Goal: Task Accomplishment & Management: Complete application form

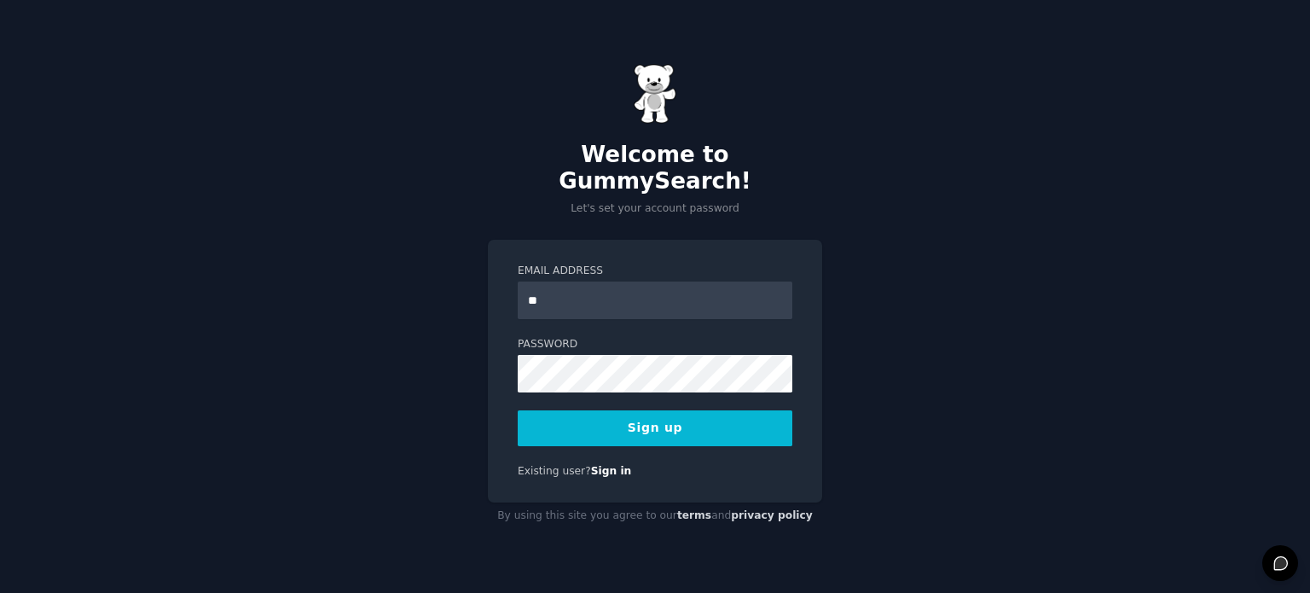
type input "**********"
click at [740, 412] on button "Sign up" at bounding box center [655, 428] width 275 height 36
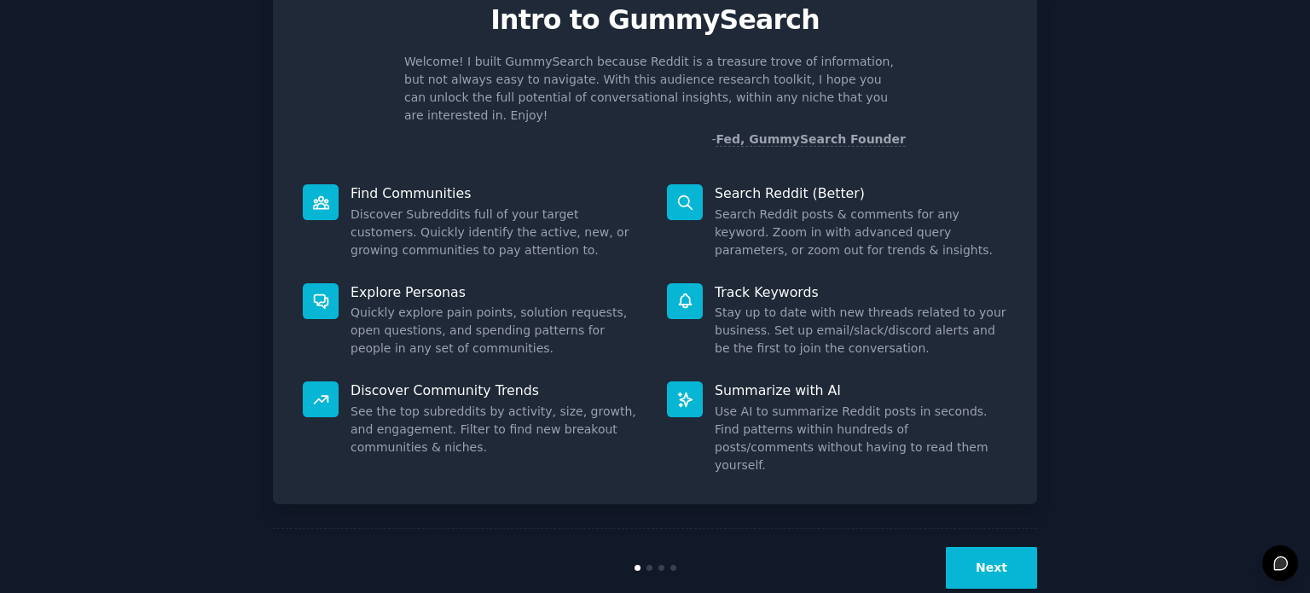
scroll to position [74, 0]
click at [1002, 546] on button "Next" at bounding box center [991, 567] width 91 height 42
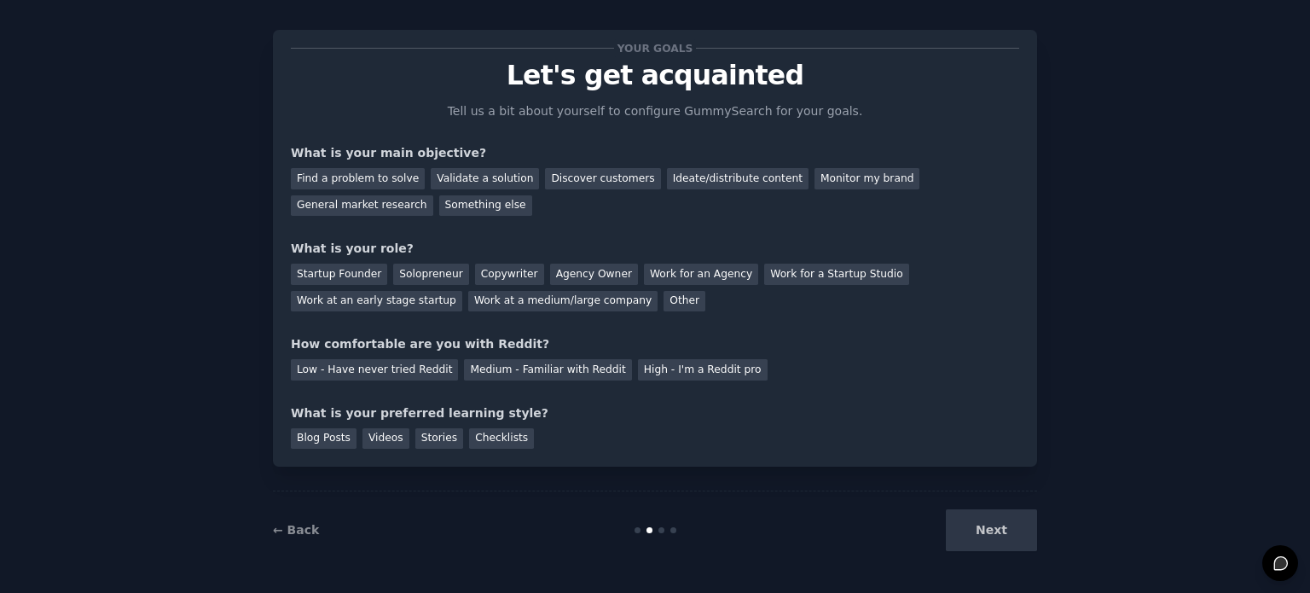
scroll to position [17, 0]
click at [1002, 535] on div "Next" at bounding box center [909, 531] width 255 height 42
click at [490, 177] on div "Validate a solution" at bounding box center [485, 179] width 108 height 21
click at [571, 187] on div "Discover customers" at bounding box center [602, 179] width 115 height 21
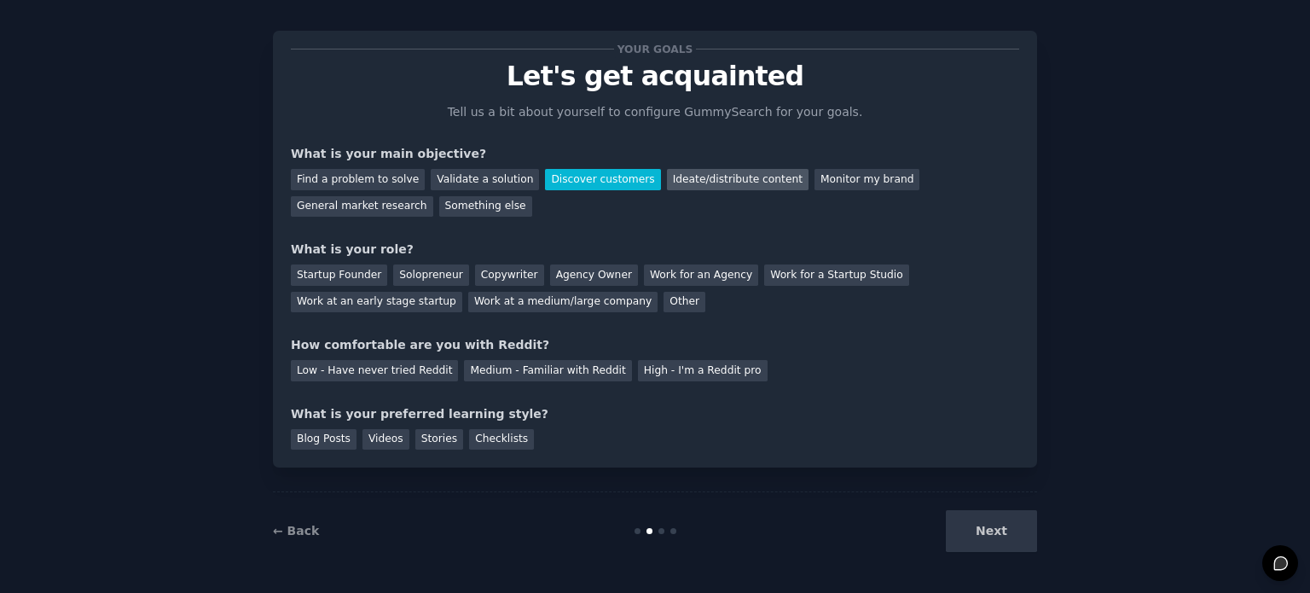
click at [674, 179] on div "Ideate/distribute content" at bounding box center [738, 179] width 142 height 21
click at [987, 528] on div "Next" at bounding box center [909, 531] width 255 height 42
click at [328, 271] on div "Startup Founder" at bounding box center [339, 274] width 96 height 21
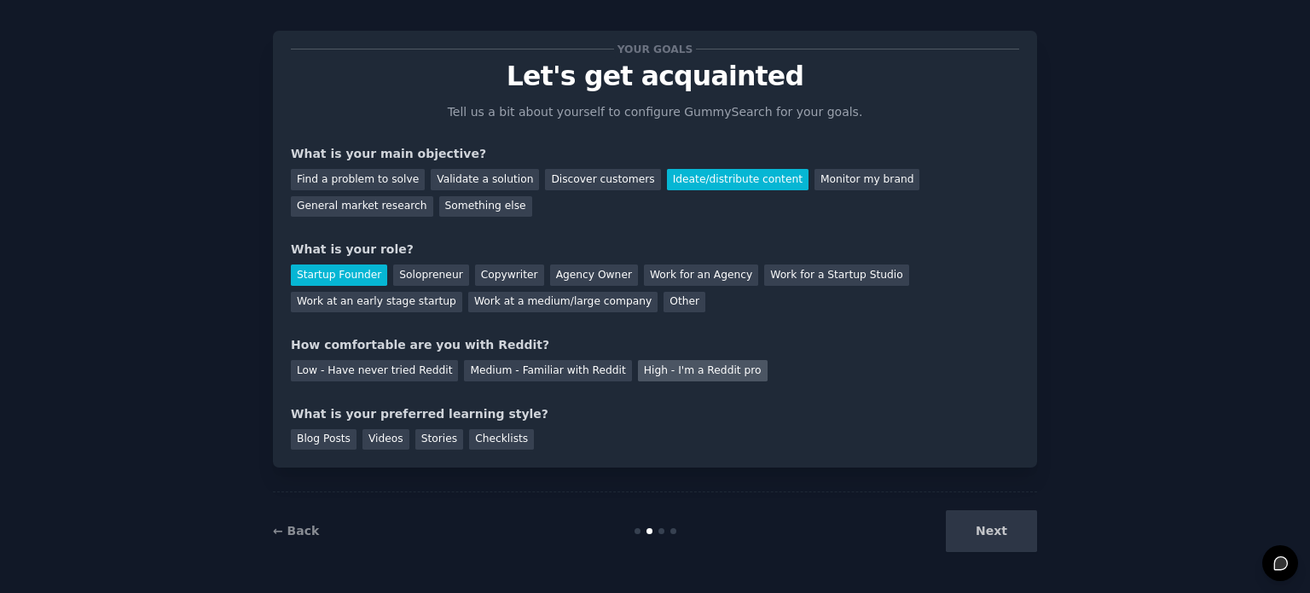
click at [652, 372] on div "High - I'm a Reddit pro" at bounding box center [703, 370] width 130 height 21
click at [469, 438] on div "Checklists" at bounding box center [501, 439] width 65 height 21
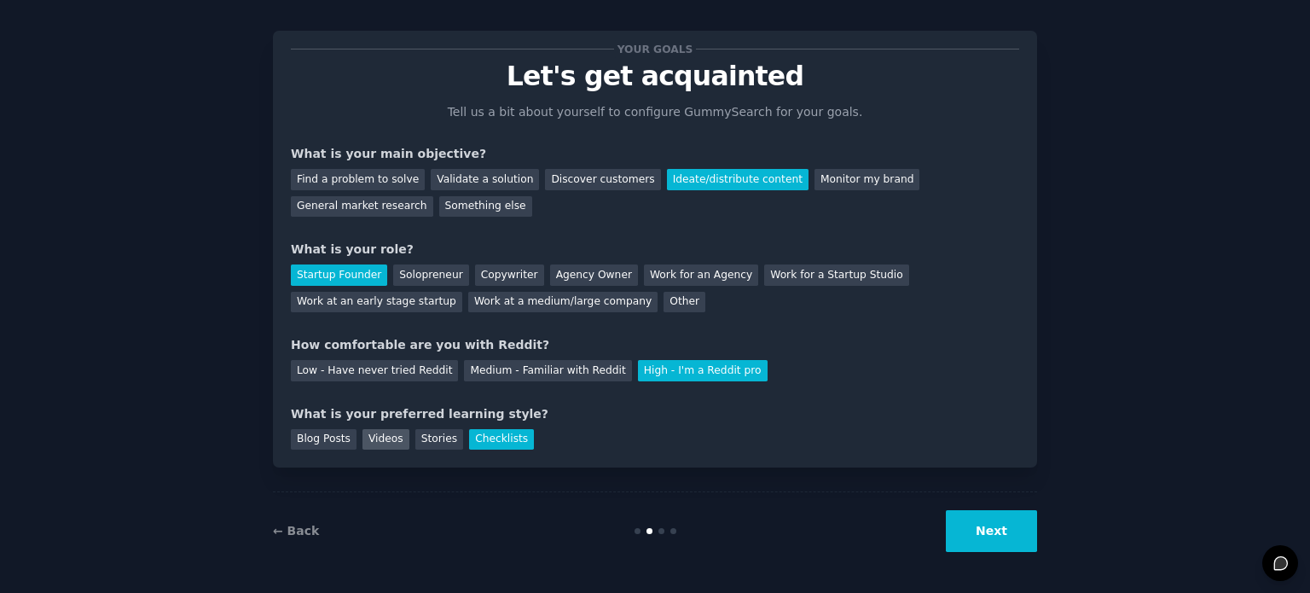
click at [382, 439] on div "Videos" at bounding box center [386, 439] width 47 height 21
click at [469, 434] on div "Checklists" at bounding box center [501, 439] width 65 height 21
click at [1007, 525] on button "Next" at bounding box center [991, 531] width 91 height 42
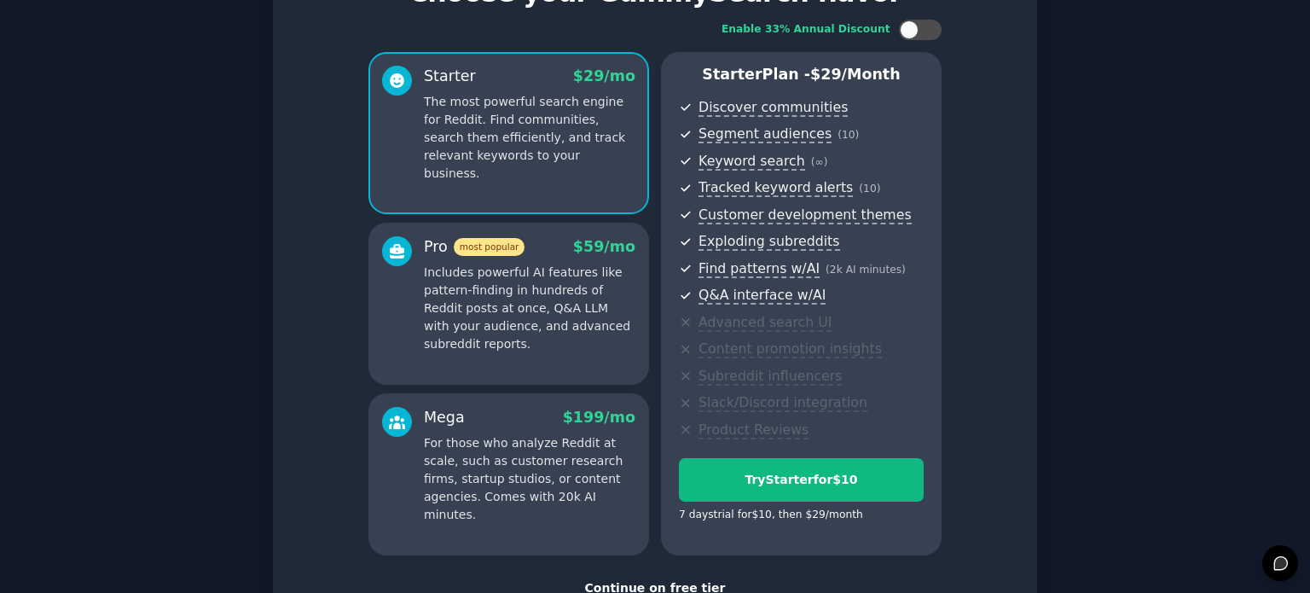
scroll to position [224, 0]
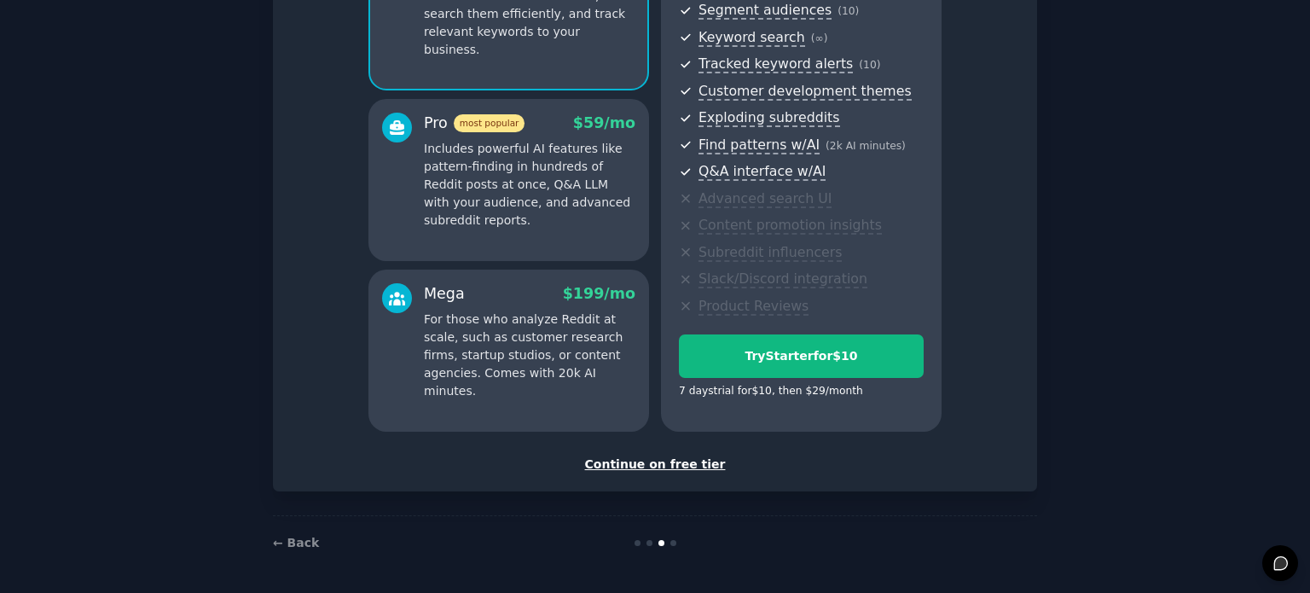
click at [658, 464] on div "Continue on free tier" at bounding box center [655, 464] width 728 height 18
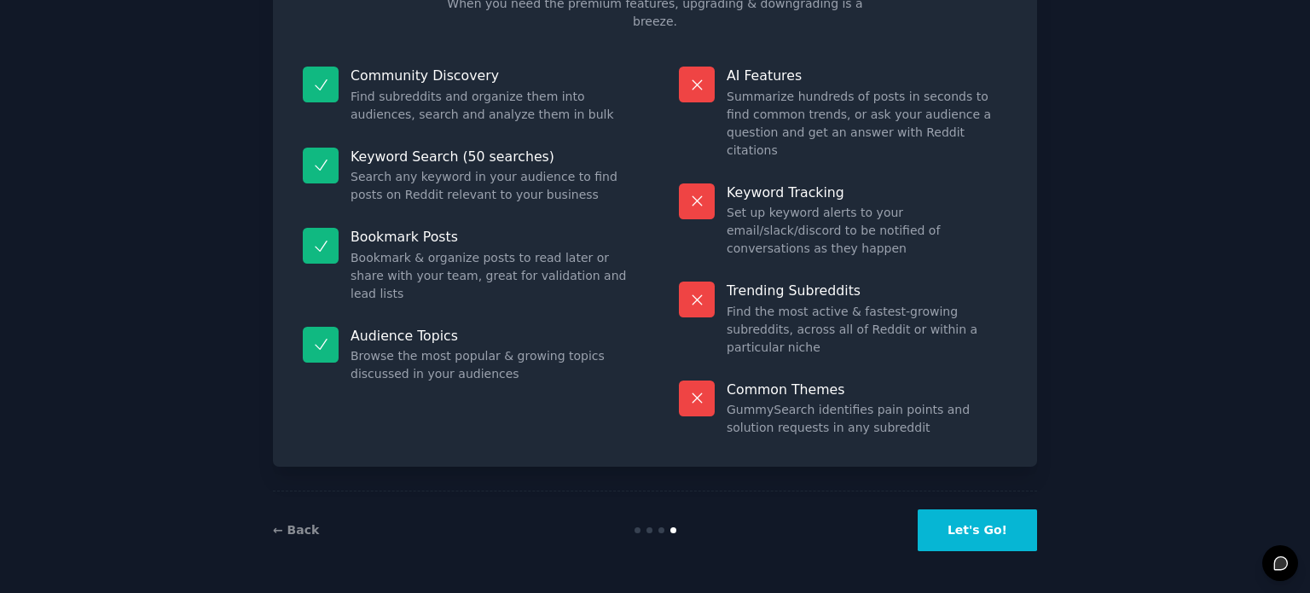
scroll to position [71, 0]
